Goal: Task Accomplishment & Management: Manage account settings

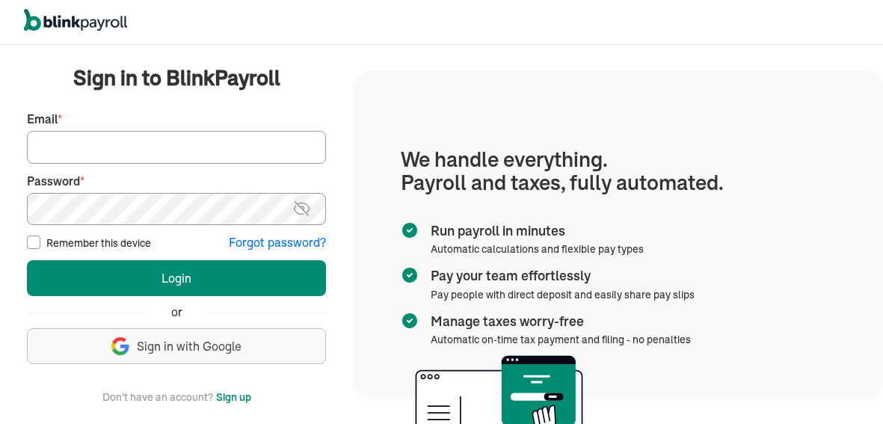
click at [867, 333] on section "We handle everything. Payroll and taxes, fully automated. Run payroll in minute…" at bounding box center [618, 234] width 530 height 328
